Goal: Use online tool/utility: Utilize a website feature to perform a specific function

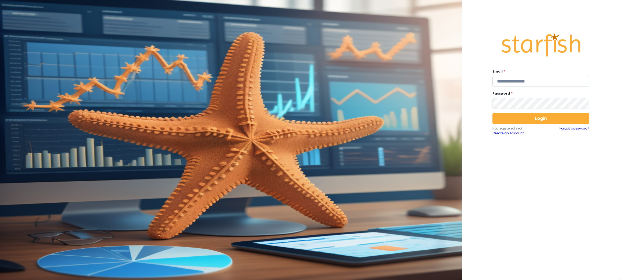
click at [512, 84] on input "email" at bounding box center [540, 81] width 97 height 11
type input "**********"
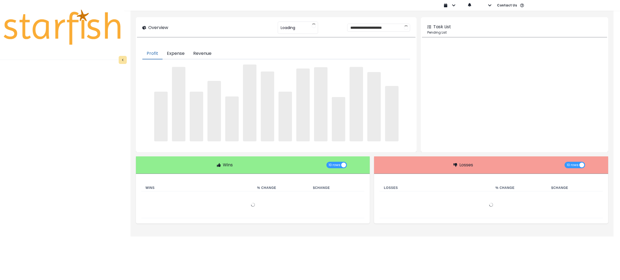
type input "********"
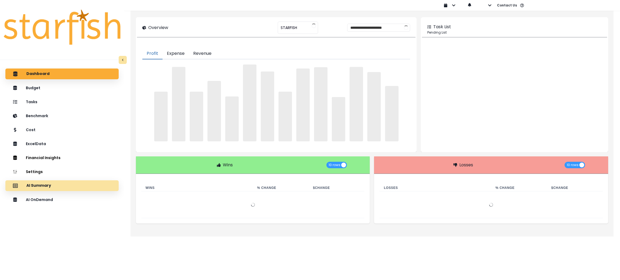
click at [74, 184] on div "AI Summary" at bounding box center [62, 185] width 105 height 11
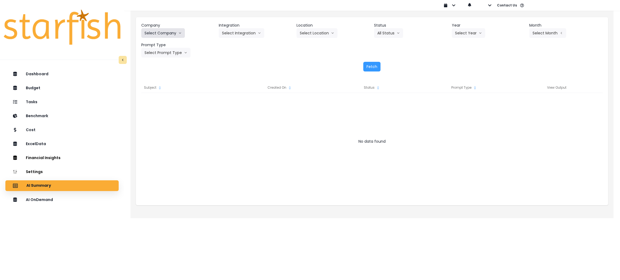
click at [172, 35] on button "Select Company" at bounding box center [163, 33] width 44 height 10
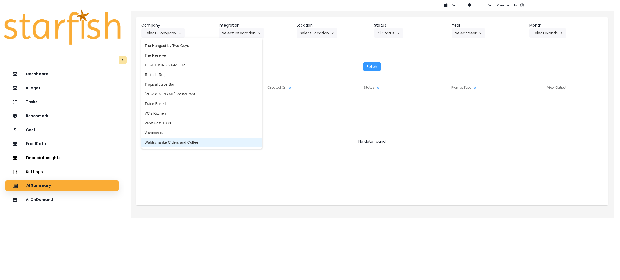
scroll to position [1274, 0]
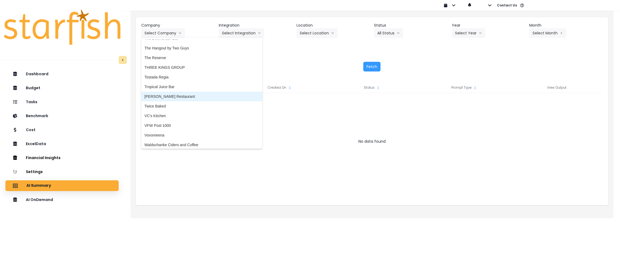
click at [170, 95] on span "[PERSON_NAME] Restaurant" at bounding box center [201, 96] width 115 height 5
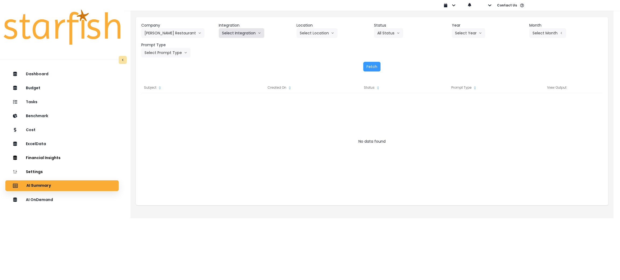
click at [228, 35] on button "Select Integration" at bounding box center [241, 33] width 45 height 10
click at [226, 43] on span "R365" at bounding box center [226, 44] width 9 height 5
click at [320, 28] on button "Select Location" at bounding box center [316, 33] width 41 height 10
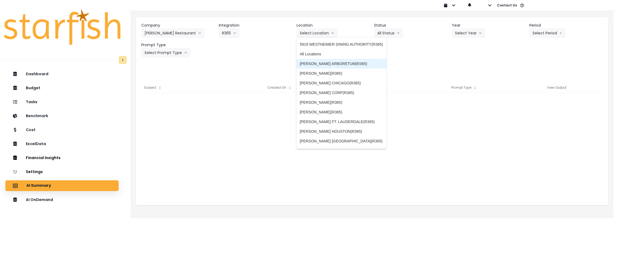
click at [314, 59] on li "[PERSON_NAME] ARBORETUM(R365)" at bounding box center [341, 64] width 90 height 10
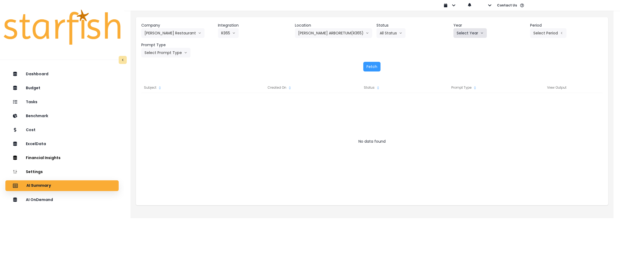
click at [475, 31] on button "Select Year" at bounding box center [469, 33] width 33 height 10
click at [458, 64] on span "2025" at bounding box center [460, 63] width 8 height 5
click at [543, 34] on button "Select Period" at bounding box center [548, 33] width 36 height 10
click at [517, 98] on li "P8" at bounding box center [523, 103] width 13 height 10
click at [169, 50] on button "Select Prompt Type" at bounding box center [165, 53] width 49 height 10
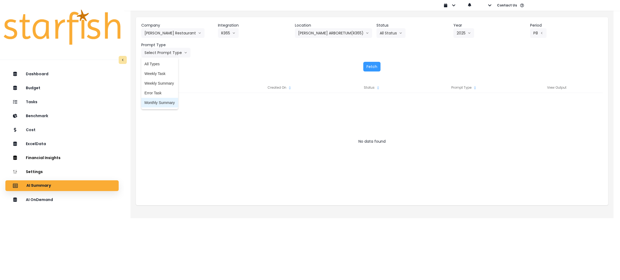
click at [158, 105] on li "Monthly Summary" at bounding box center [159, 103] width 37 height 10
click at [370, 68] on button "Fetch" at bounding box center [371, 67] width 17 height 10
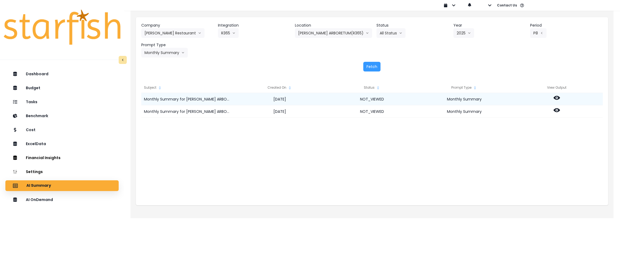
click at [560, 99] on div at bounding box center [556, 99] width 92 height 12
click at [556, 97] on circle at bounding box center [556, 97] width 1 height 1
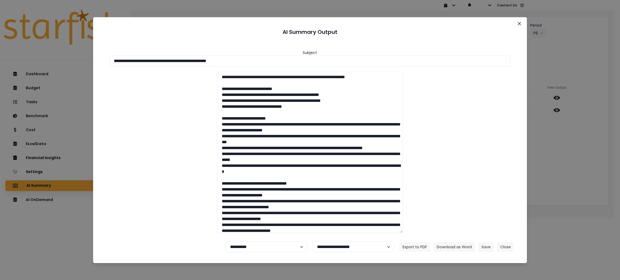
click at [578, 59] on div "**********" at bounding box center [310, 140] width 620 height 280
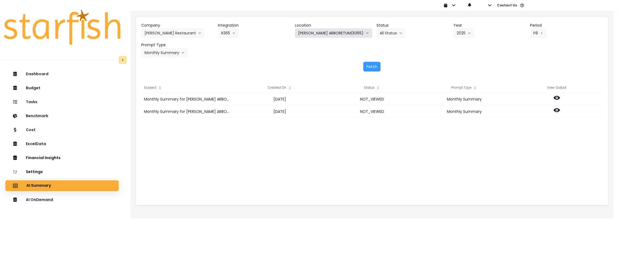
click at [354, 33] on button "[PERSON_NAME] ARBORETUM(R365)" at bounding box center [333, 33] width 77 height 10
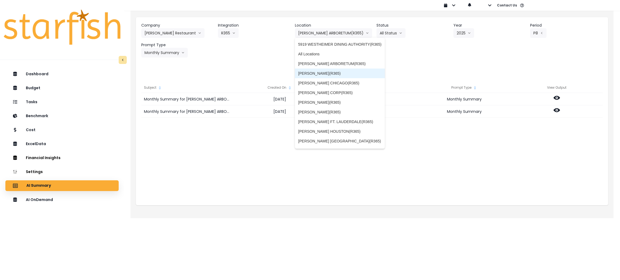
click at [322, 72] on span "[PERSON_NAME](R365)" at bounding box center [339, 73] width 83 height 5
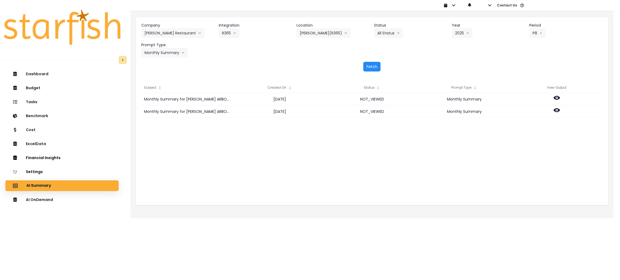
click at [379, 67] on button "Fetch" at bounding box center [371, 67] width 17 height 10
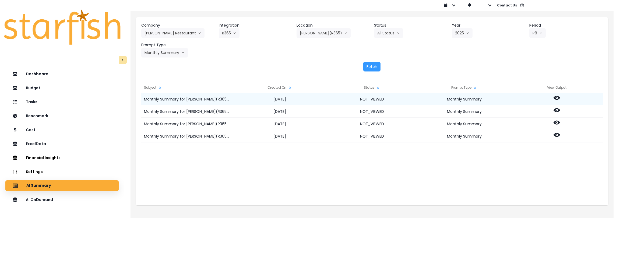
click at [556, 99] on icon at bounding box center [556, 98] width 6 height 4
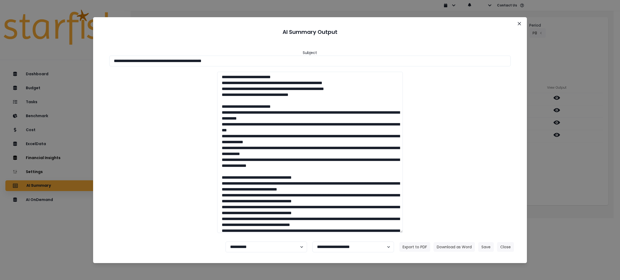
click at [541, 165] on div "**********" at bounding box center [310, 140] width 620 height 280
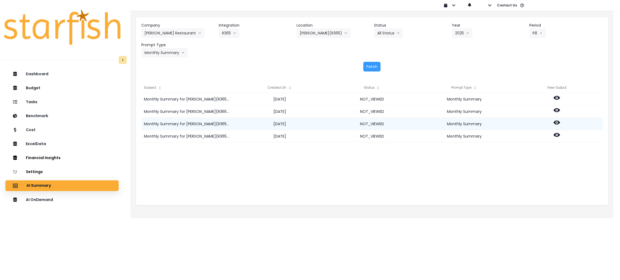
click at [557, 121] on icon at bounding box center [556, 123] width 6 height 4
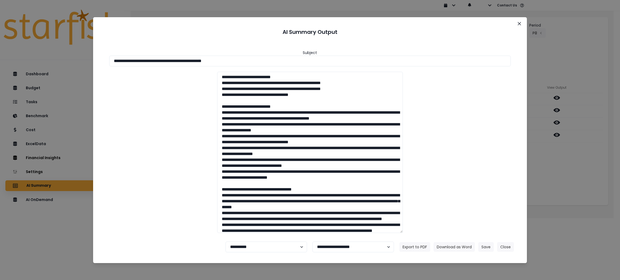
click at [564, 180] on div "**********" at bounding box center [310, 140] width 620 height 280
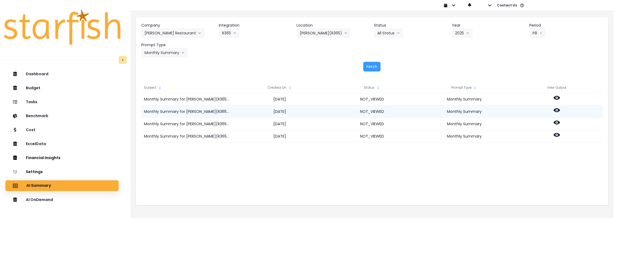
click at [557, 112] on icon at bounding box center [556, 110] width 6 height 6
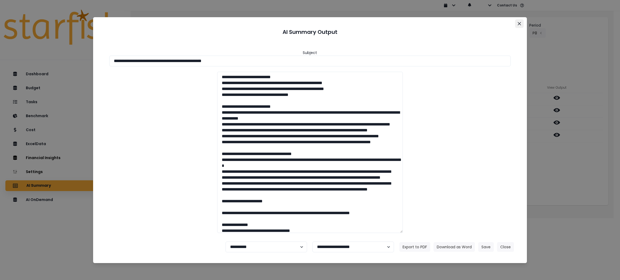
click at [516, 23] on button "Close" at bounding box center [519, 23] width 9 height 9
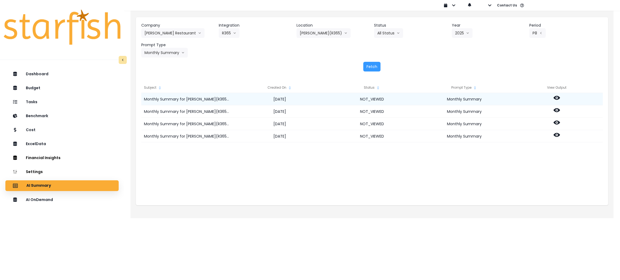
click at [557, 95] on icon at bounding box center [556, 98] width 6 height 6
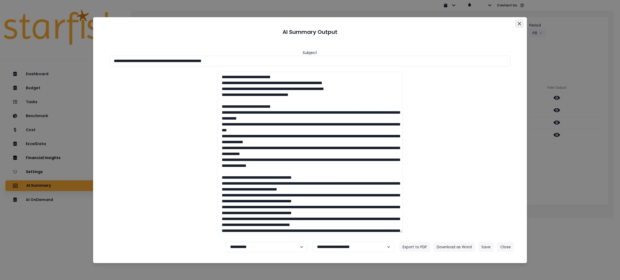
click at [519, 24] on icon "Close" at bounding box center [518, 23] width 3 height 3
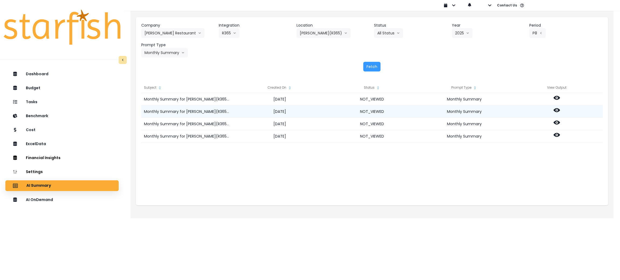
click at [555, 111] on icon at bounding box center [556, 110] width 6 height 6
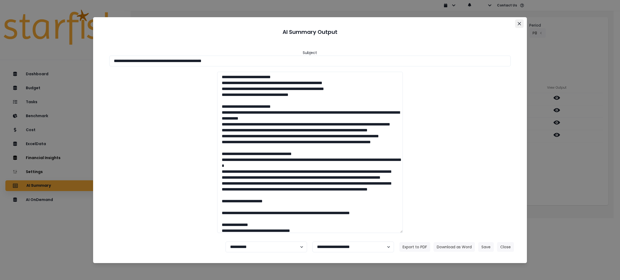
click at [522, 25] on button "Close" at bounding box center [519, 23] width 9 height 9
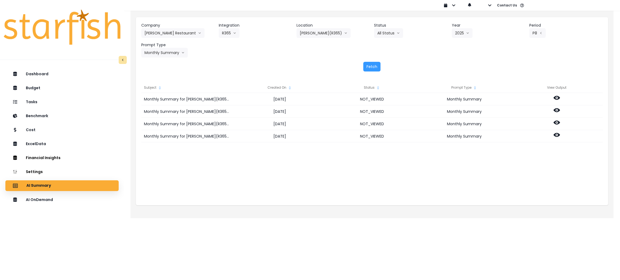
click at [464, 181] on div "Monthly Summary for [PERSON_NAME](R365) for P8 2025 [DATE] NOT_VIEWED Monthly S…" at bounding box center [371, 147] width 461 height 108
click at [465, 192] on div "Subject Created On Status Prompt Type View Output Monthly Summary for [PERSON_N…" at bounding box center [372, 141] width 472 height 129
click at [462, 185] on div "Monthly Summary for [PERSON_NAME](R365) for P8 2025 [DATE] NOT_VIEWED Monthly S…" at bounding box center [371, 147] width 461 height 108
click at [52, 199] on p "AI OnDemand" at bounding box center [40, 199] width 28 height 5
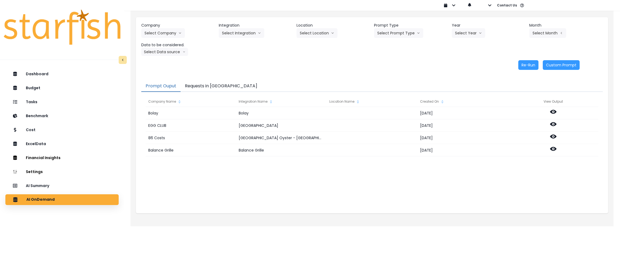
click at [283, 189] on div "[PERSON_NAME] [PERSON_NAME] [DATE] EGG CLUB [GEOGRAPHIC_DATA] [DATE] 86 Costs […" at bounding box center [371, 161] width 453 height 108
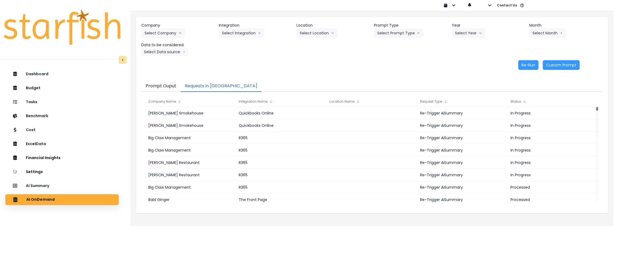
click at [209, 84] on button "Requests in [GEOGRAPHIC_DATA]" at bounding box center [220, 86] width 81 height 11
click at [72, 188] on div "AI Summary" at bounding box center [62, 185] width 105 height 11
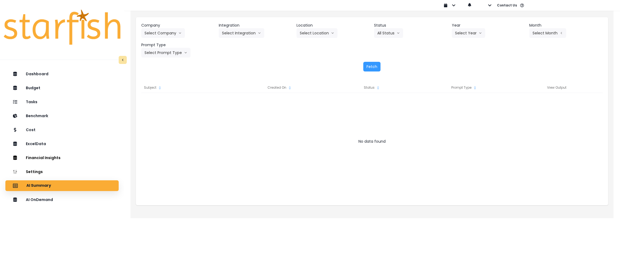
click at [239, 63] on div "Fetch" at bounding box center [371, 67] width 461 height 10
click at [164, 30] on button "Select Company" at bounding box center [163, 33] width 44 height 10
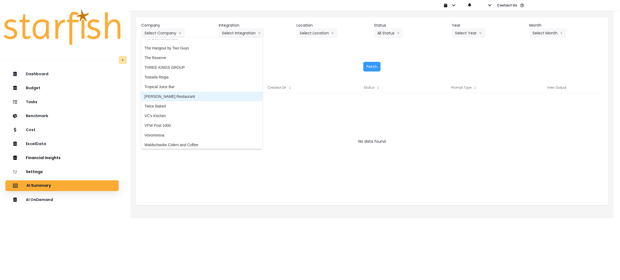
click at [172, 99] on li "[PERSON_NAME] Restaurant" at bounding box center [201, 97] width 121 height 10
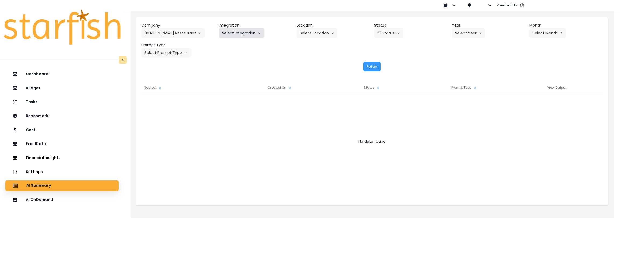
click at [251, 32] on button "Select Integration" at bounding box center [241, 33] width 45 height 10
click at [222, 42] on span "R365" at bounding box center [226, 44] width 9 height 5
click at [324, 35] on button "Select Location" at bounding box center [316, 33] width 41 height 10
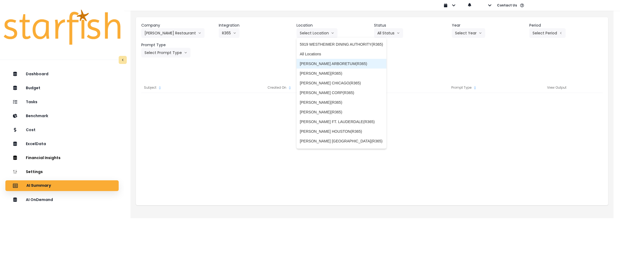
click at [325, 65] on span "[PERSON_NAME] ARBORETUM(R365)" at bounding box center [341, 63] width 83 height 5
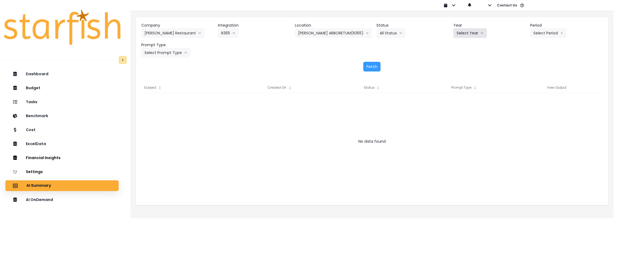
click at [465, 33] on button "Select Year" at bounding box center [469, 33] width 33 height 10
click at [456, 68] on li "2025" at bounding box center [460, 64] width 15 height 10
click at [544, 38] on div "Company [PERSON_NAME] Restaurant 86 Costs Asti Bagel Cafe Balance Grille Bald G…" at bounding box center [371, 40] width 461 height 35
click at [544, 33] on button "Select Period" at bounding box center [548, 33] width 36 height 10
click at [520, 102] on li "P8" at bounding box center [523, 103] width 13 height 10
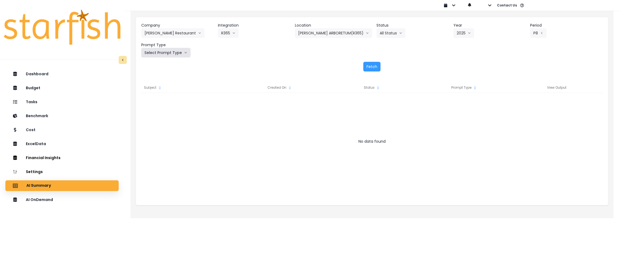
click at [171, 52] on button "Select Prompt Type" at bounding box center [165, 53] width 49 height 10
click at [164, 101] on span "Monthly Summary" at bounding box center [159, 102] width 30 height 5
click at [364, 70] on button "Fetch" at bounding box center [371, 67] width 17 height 10
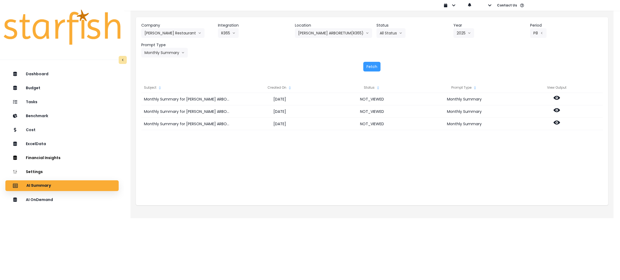
click at [287, 53] on div "Company [PERSON_NAME] Restaurant 86 Costs Asti Bagel Cafe Balance Grille Bald G…" at bounding box center [371, 40] width 461 height 35
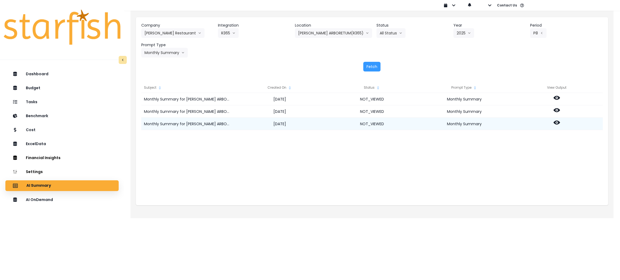
click at [557, 123] on icon at bounding box center [556, 122] width 6 height 6
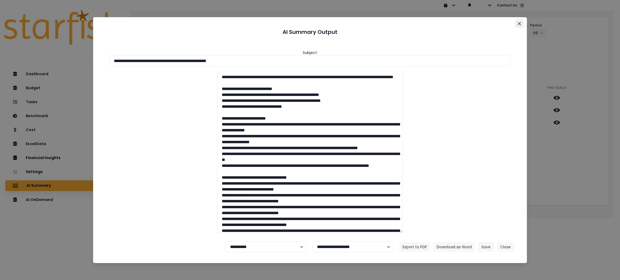
click at [518, 25] on icon "Close" at bounding box center [518, 23] width 3 height 3
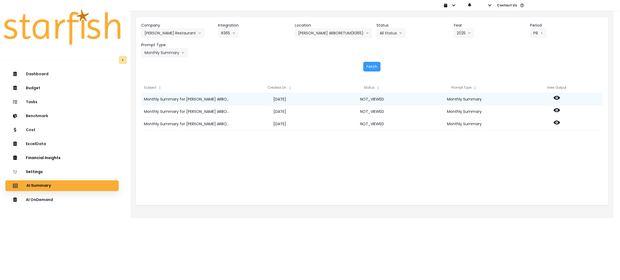
click at [555, 96] on icon at bounding box center [556, 98] width 6 height 4
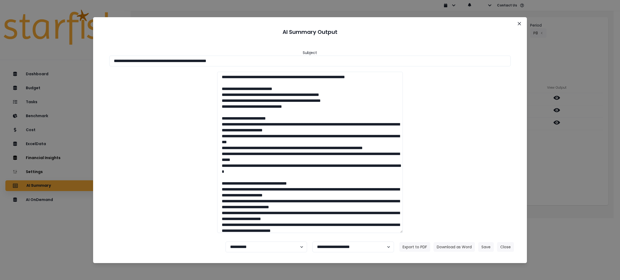
click at [596, 207] on div "**********" at bounding box center [310, 140] width 620 height 280
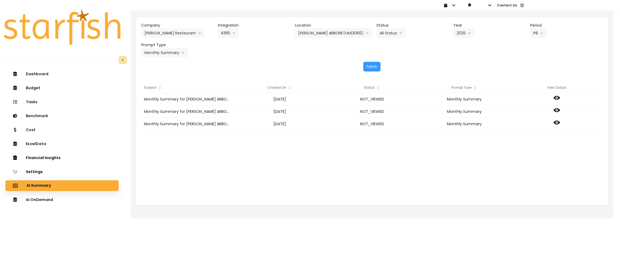
click at [467, 183] on div "Monthly Summary for [PERSON_NAME] ARBORETUM(R365) for P8 2025 [DATE] NOT_VIEWED…" at bounding box center [371, 147] width 461 height 108
